Goal: Check status: Check status

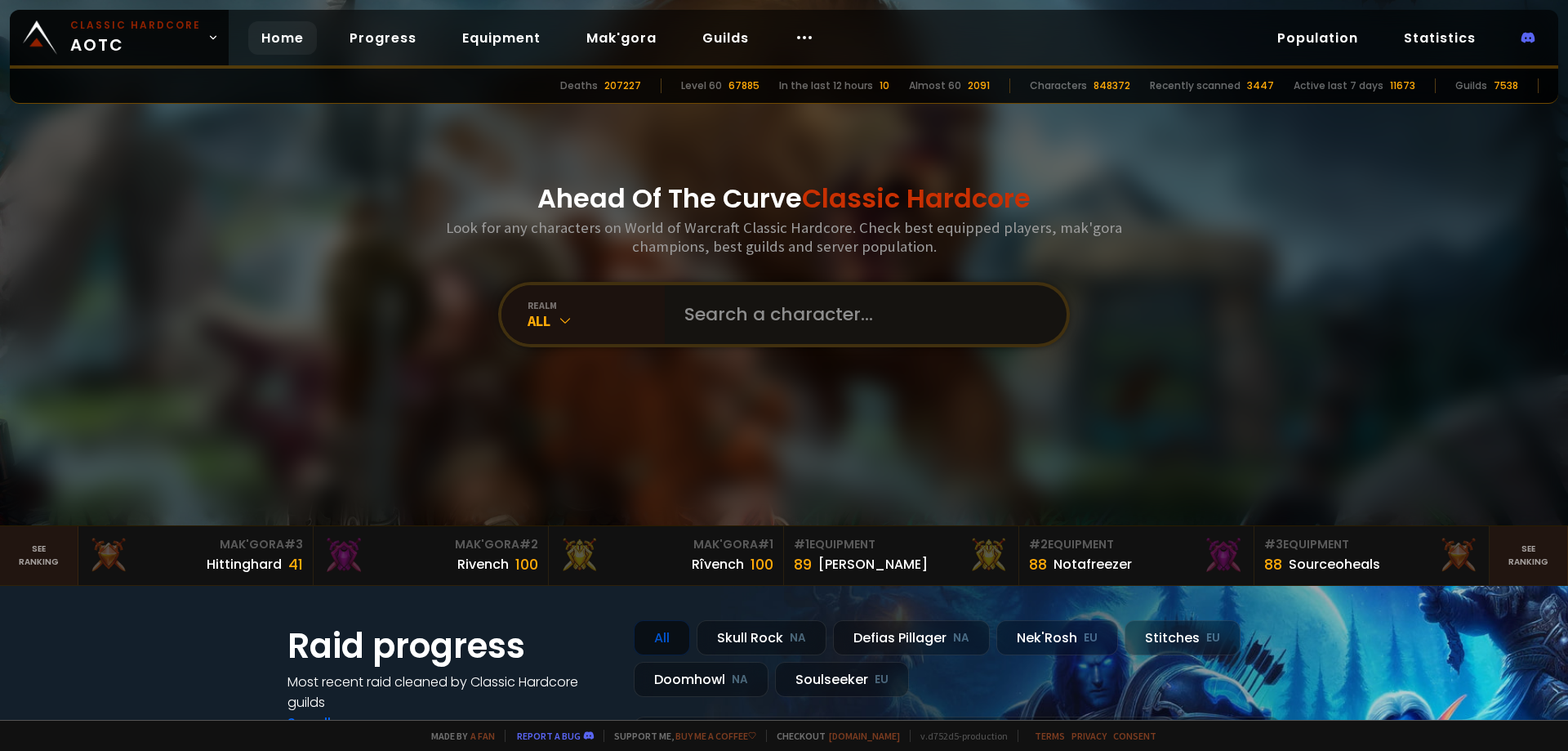
click at [811, 310] on input "text" at bounding box center [860, 314] width 372 height 58
paste input "Wynø"
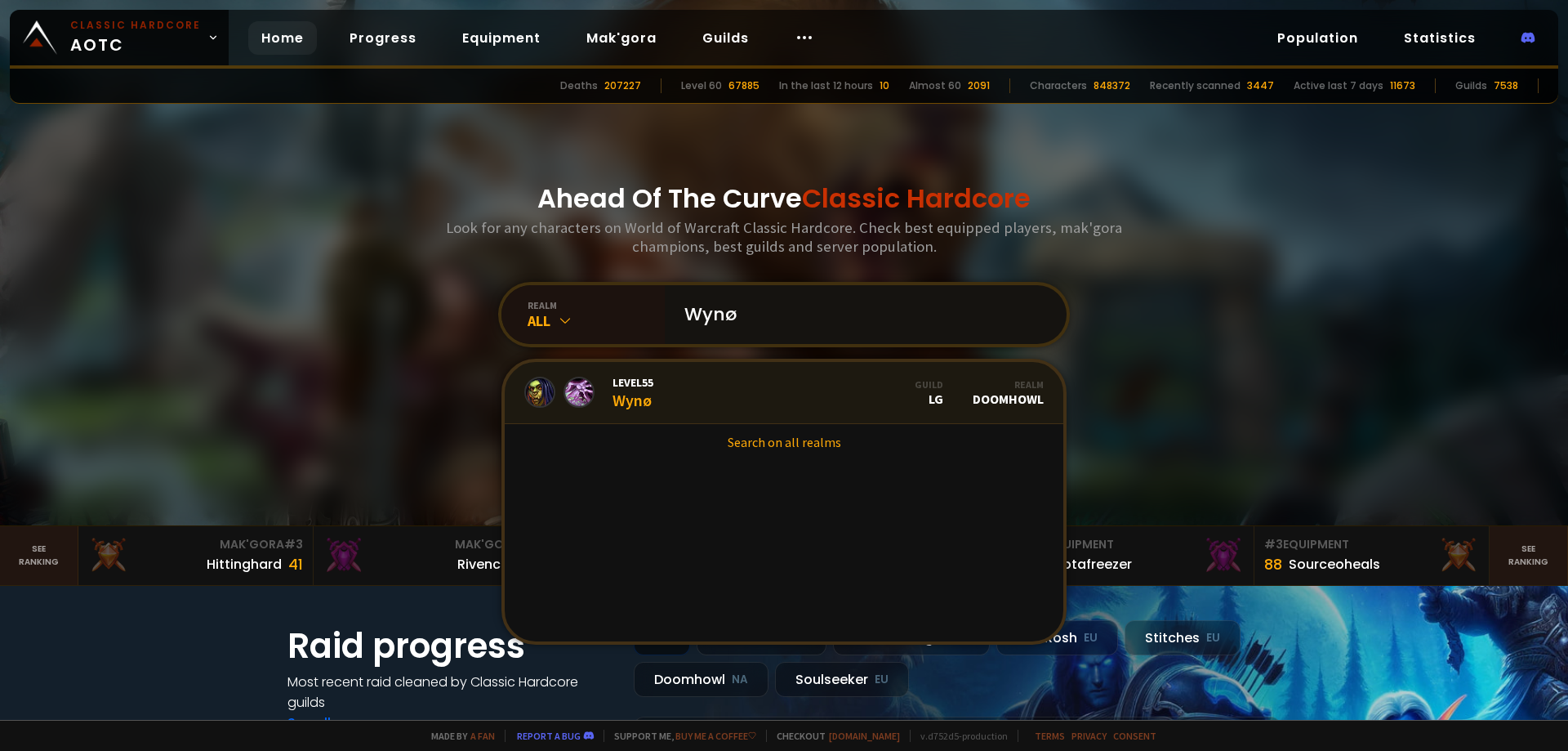
type input "Wynø"
click at [778, 393] on link "Level 55 Wynø Guild LG Realm Doomhowl" at bounding box center [784, 393] width 559 height 62
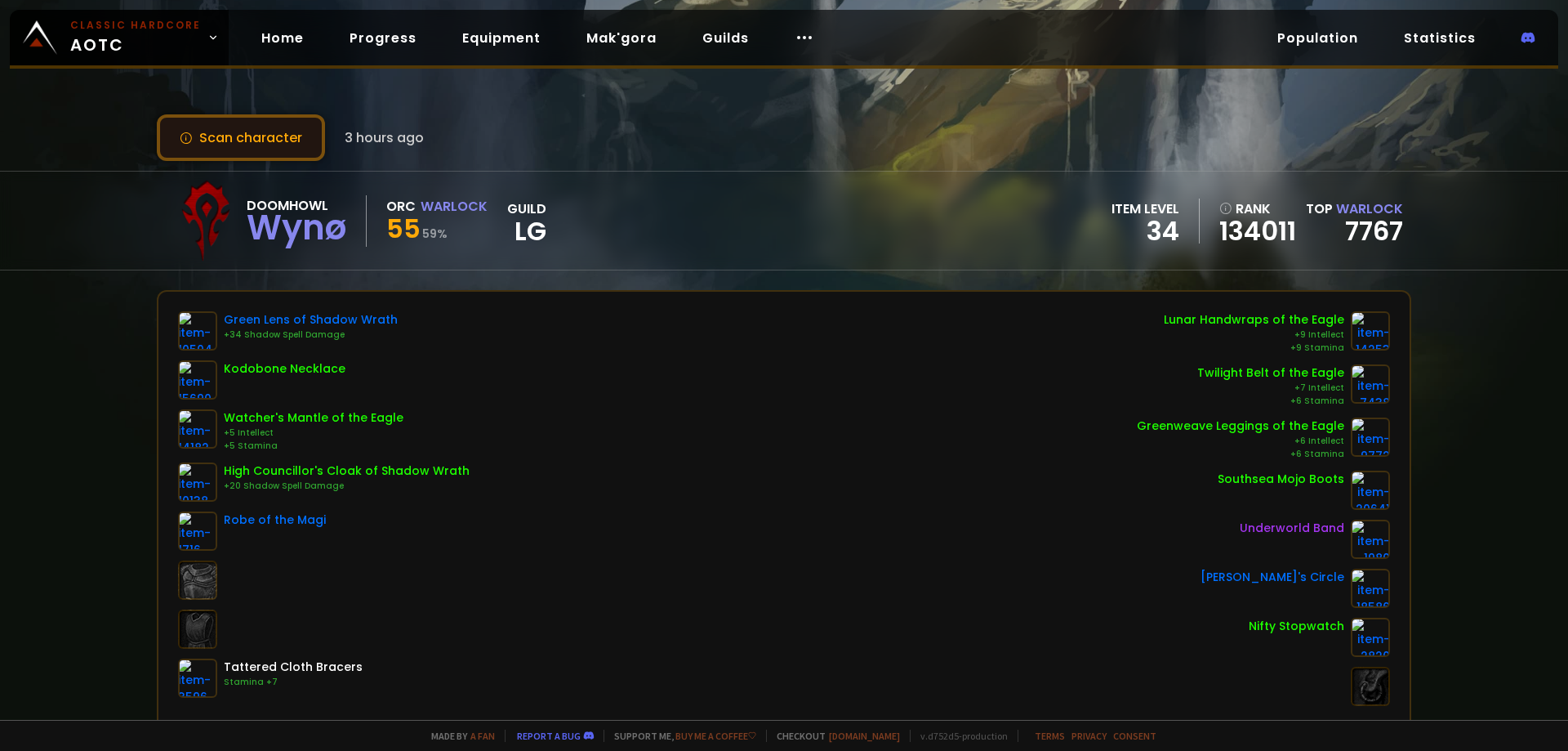
click at [252, 135] on button "Scan character" at bounding box center [240, 137] width 168 height 46
click at [261, 144] on button "Scan character" at bounding box center [240, 137] width 168 height 46
click at [261, 148] on button "Scan character" at bounding box center [240, 137] width 168 height 46
